Goal: Task Accomplishment & Management: Use online tool/utility

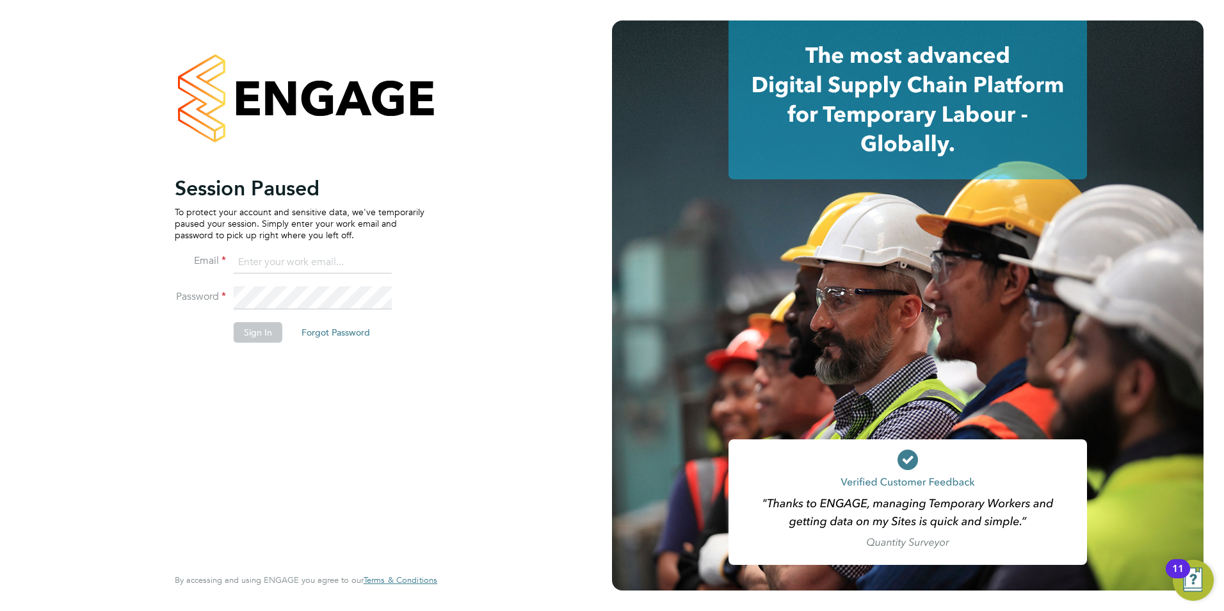
click at [275, 264] on input at bounding box center [313, 262] width 158 height 23
type input "daniel.gwynn@prsjobs.com"
click at [276, 325] on button "Sign In" at bounding box center [258, 332] width 49 height 20
